Goal: Task Accomplishment & Management: Use online tool/utility

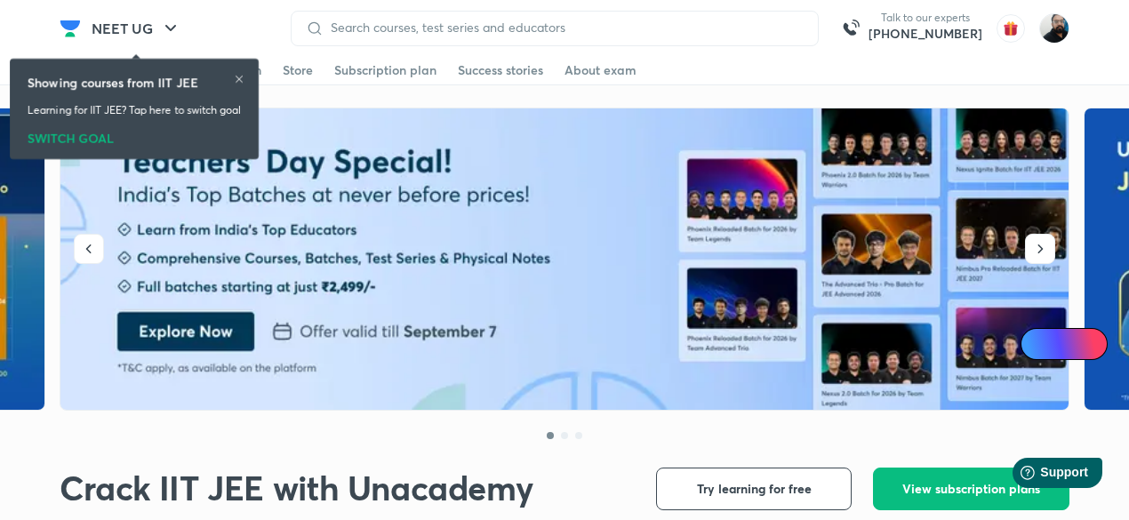
click at [1054, 35] on img at bounding box center [1054, 28] width 30 height 30
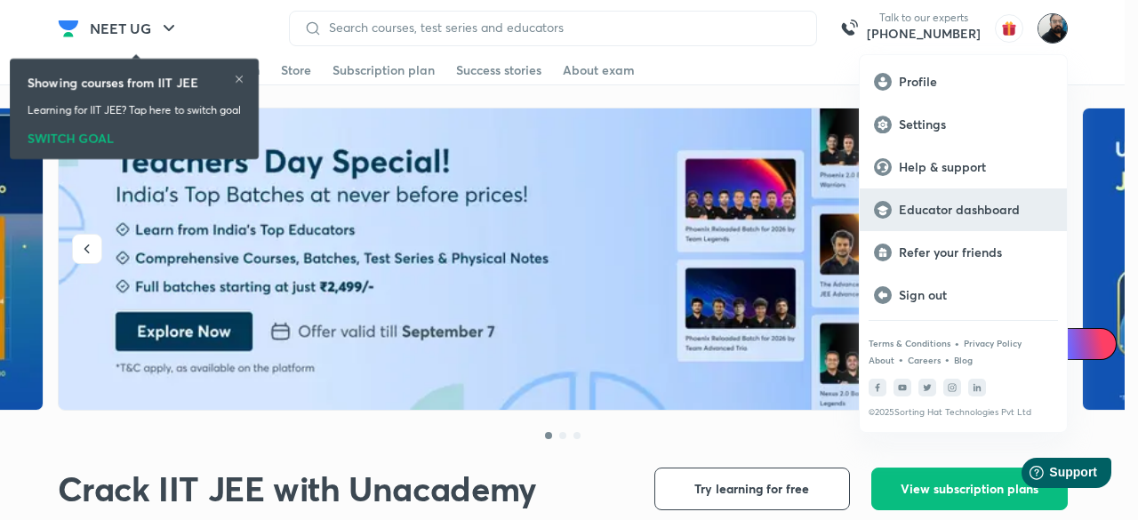
click at [950, 208] on p "Educator dashboard" at bounding box center [976, 210] width 154 height 16
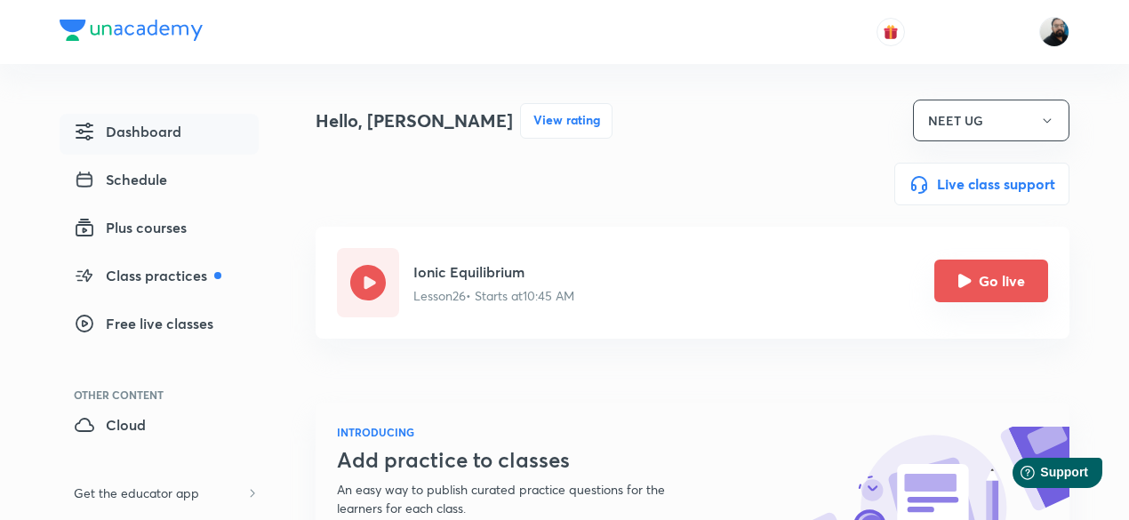
click at [967, 283] on icon "Go live" at bounding box center [964, 280] width 13 height 13
